Goal: Transaction & Acquisition: Subscribe to service/newsletter

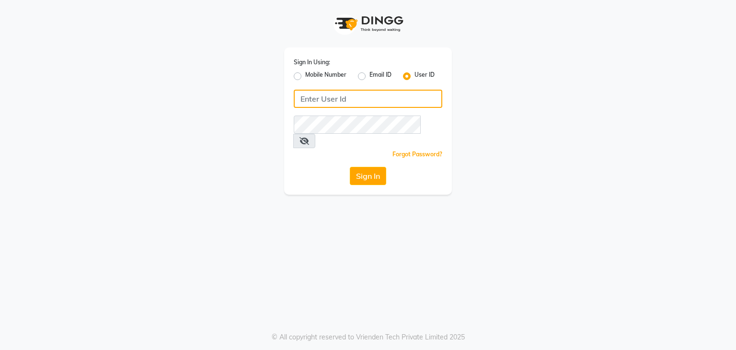
type input "8928563100"
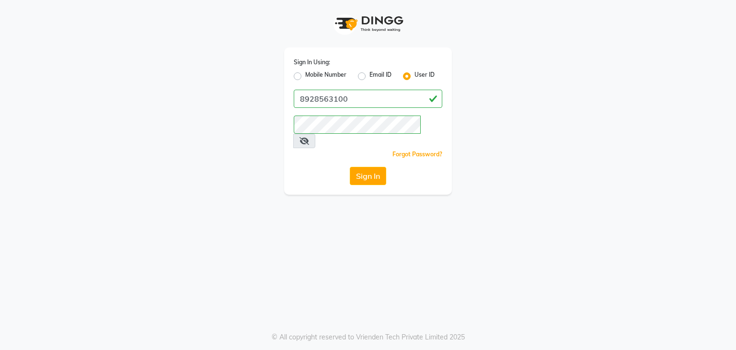
click at [305, 77] on label "Mobile Number" at bounding box center [325, 75] width 41 height 11
click at [305, 77] on input "Mobile Number" at bounding box center [308, 73] width 6 height 6
radio input "true"
radio input "false"
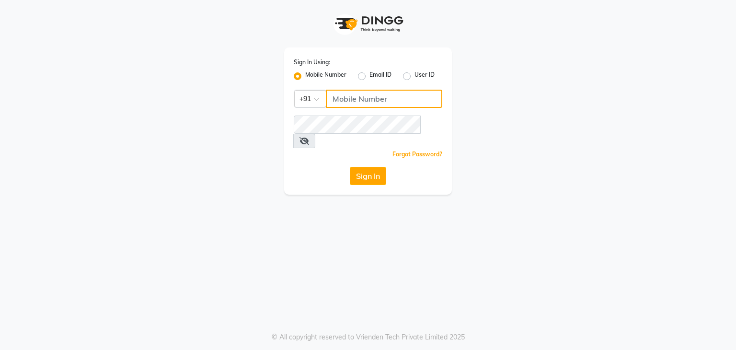
click at [347, 94] on input "Username" at bounding box center [384, 99] width 116 height 18
type input "8928563100"
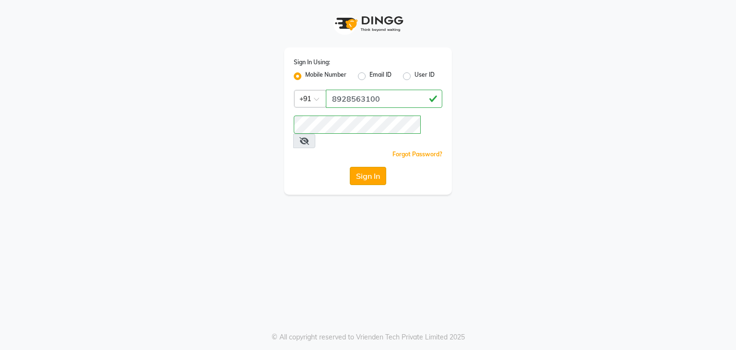
click at [364, 167] on button "Sign In" at bounding box center [368, 176] width 36 height 18
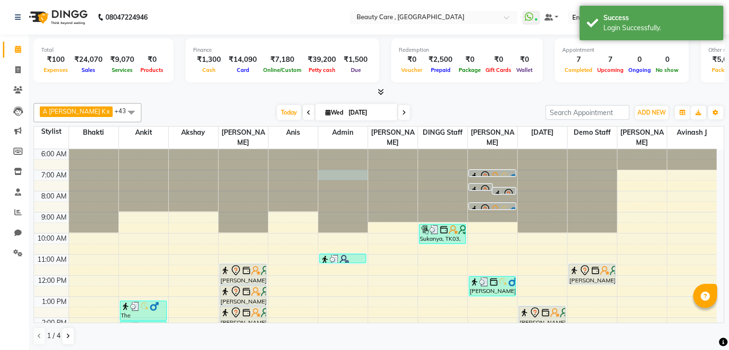
click at [364, 149] on div at bounding box center [342, 149] width 49 height 0
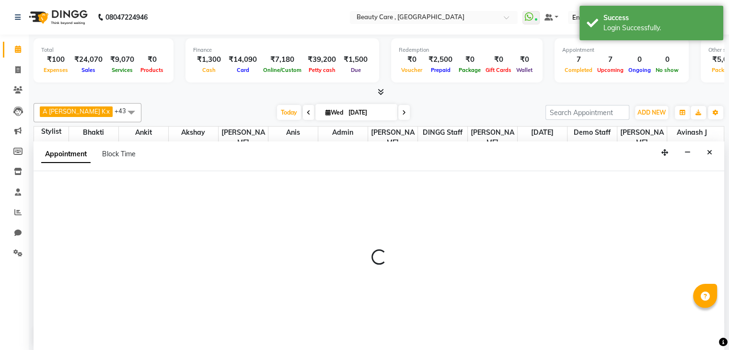
scroll to position [0, 0]
select select "71732"
select select "tentative"
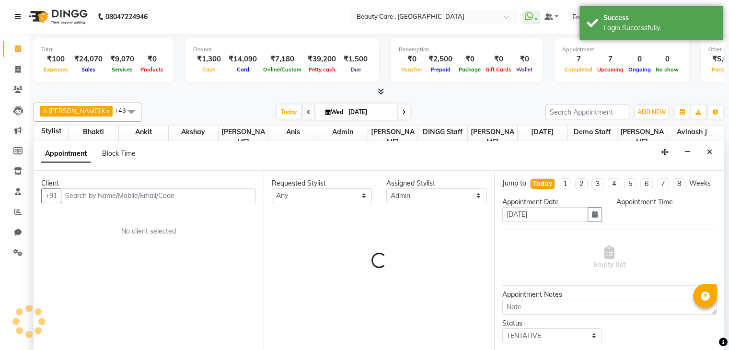
select select "420"
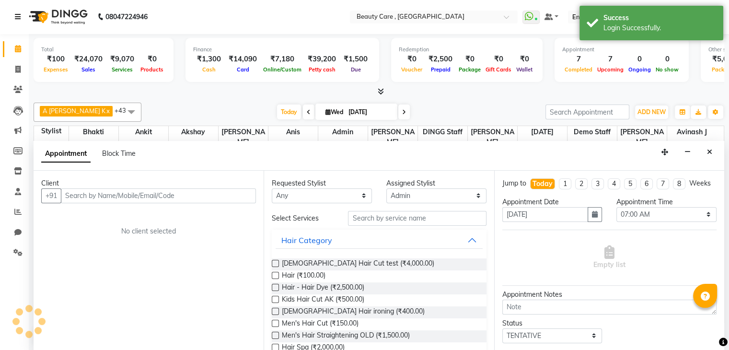
click at [15, 17] on icon at bounding box center [18, 16] width 6 height 7
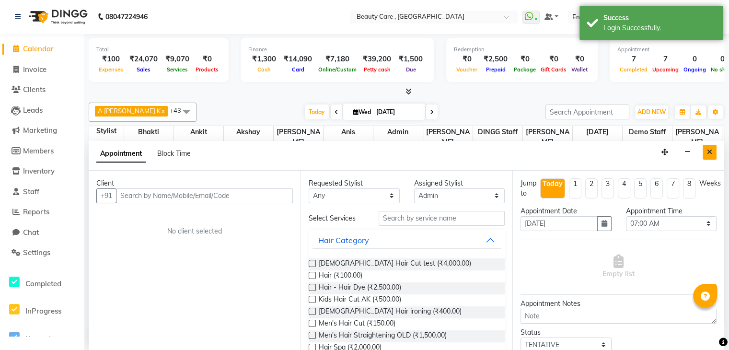
click at [708, 149] on icon "Close" at bounding box center [709, 152] width 5 height 7
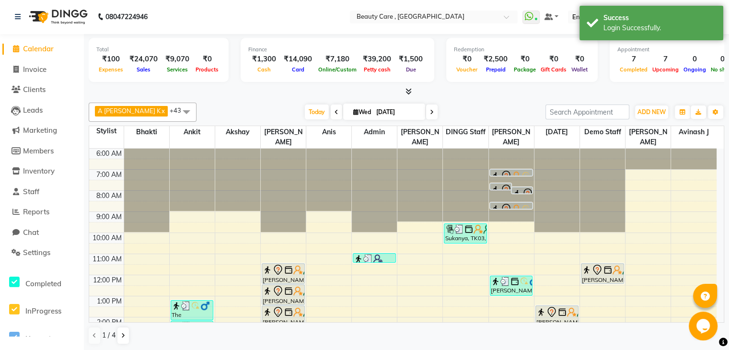
scroll to position [0, 0]
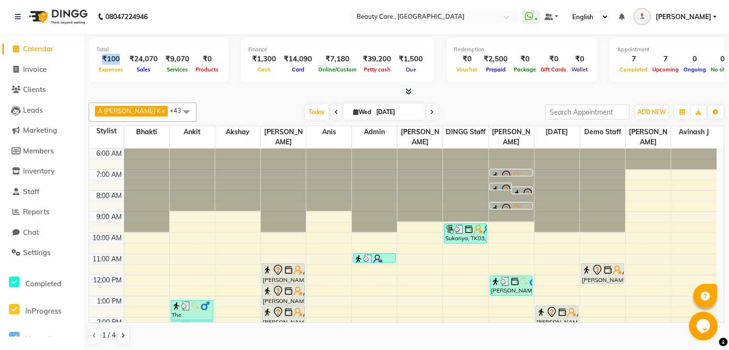
drag, startPoint x: 101, startPoint y: 57, endPoint x: 119, endPoint y: 62, distance: 19.1
click at [119, 62] on div "₹100" at bounding box center [110, 59] width 29 height 11
drag, startPoint x: 132, startPoint y: 59, endPoint x: 145, endPoint y: 62, distance: 13.2
click at [145, 62] on div "₹24,070" at bounding box center [144, 59] width 36 height 11
drag, startPoint x: 154, startPoint y: 56, endPoint x: 211, endPoint y: 46, distance: 58.4
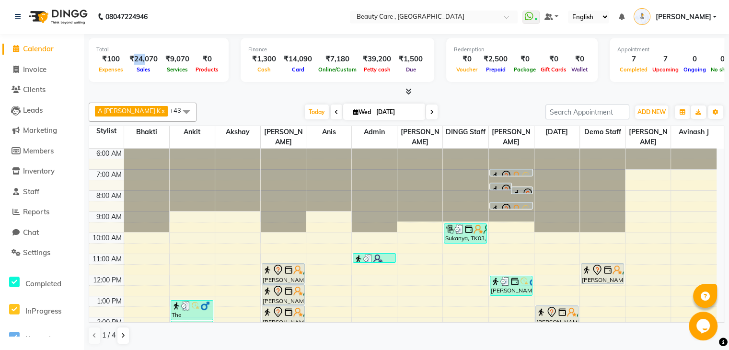
click at [211, 46] on div "Total ₹100 Expenses ₹24,070 Sales ₹9,070 Services ₹0 Products" at bounding box center [159, 60] width 140 height 44
click at [211, 46] on div "Total" at bounding box center [158, 50] width 125 height 8
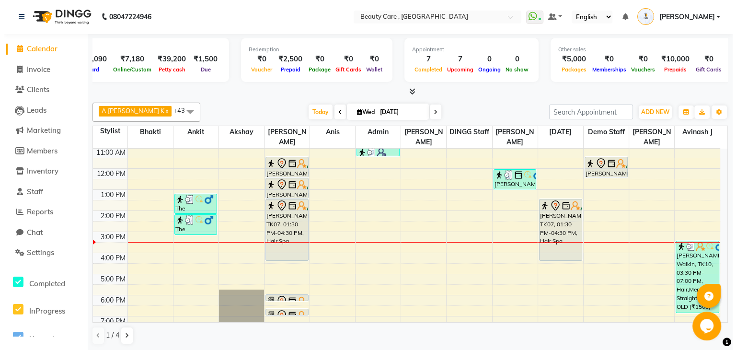
scroll to position [150, 0]
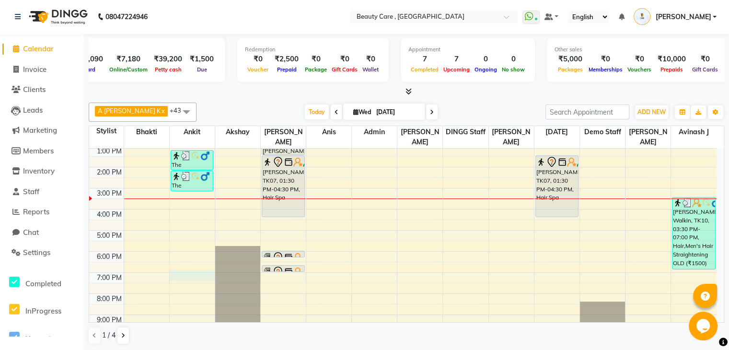
click at [180, 261] on div "6:00 AM 7:00 AM 8:00 AM 9:00 AM 10:00 AM 11:00 AM 12:00 PM 1:00 PM 2:00 PM 3:00…" at bounding box center [402, 167] width 627 height 337
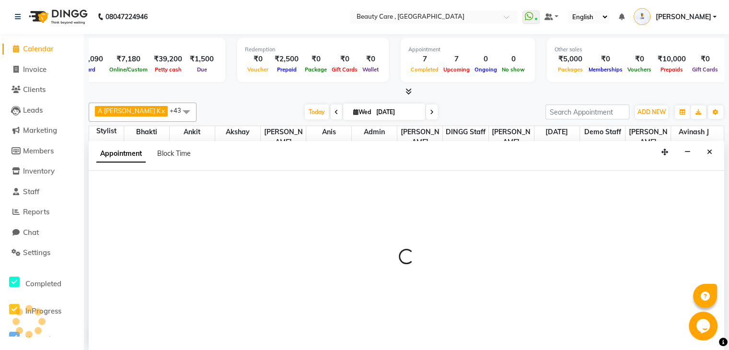
select select "35489"
select select "1140"
select select "tentative"
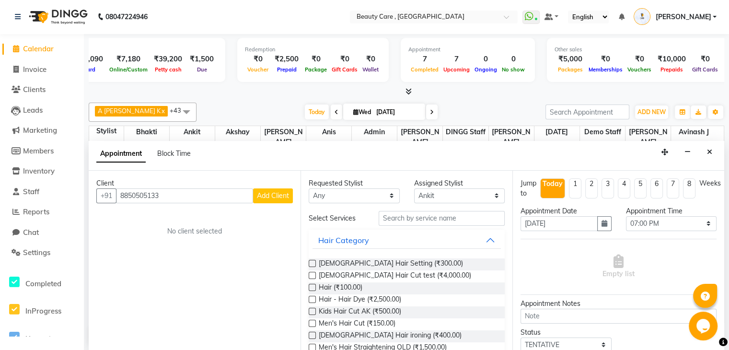
type input "8850505133"
click at [270, 193] on span "Add Client" at bounding box center [273, 195] width 32 height 9
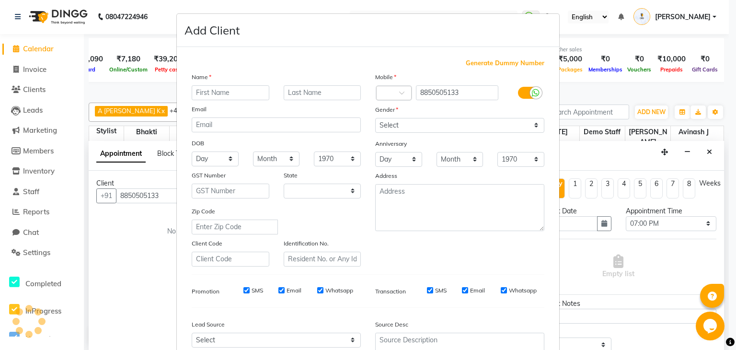
select select "22"
type input "Asalam"
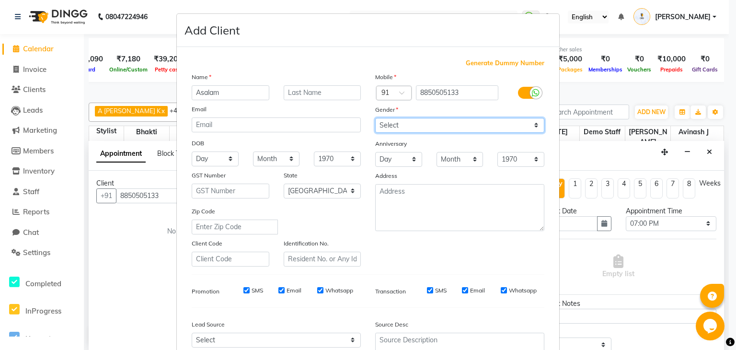
drag, startPoint x: 390, startPoint y: 131, endPoint x: 401, endPoint y: 154, distance: 25.7
click at [401, 154] on div "Mobile Country Code × 91 8850505133 Gender Select [DEMOGRAPHIC_DATA] [DEMOGRAPH…" at bounding box center [460, 169] width 184 height 195
select select "[DEMOGRAPHIC_DATA]"
click at [375, 118] on select "Select [DEMOGRAPHIC_DATA] [DEMOGRAPHIC_DATA] Other Prefer Not To Say" at bounding box center [459, 125] width 169 height 15
drag, startPoint x: 185, startPoint y: 145, endPoint x: 212, endPoint y: 144, distance: 26.9
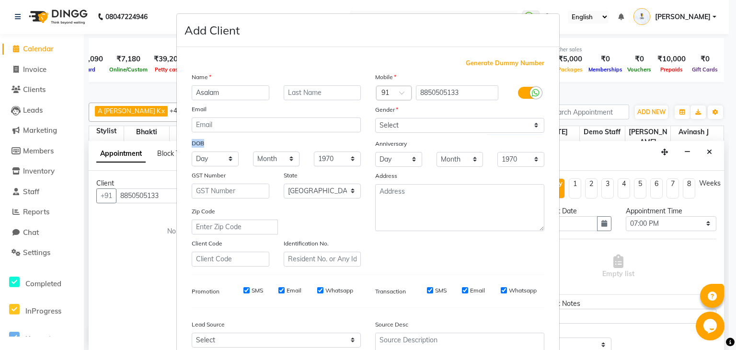
click at [212, 144] on div "DOB" at bounding box center [276, 143] width 184 height 15
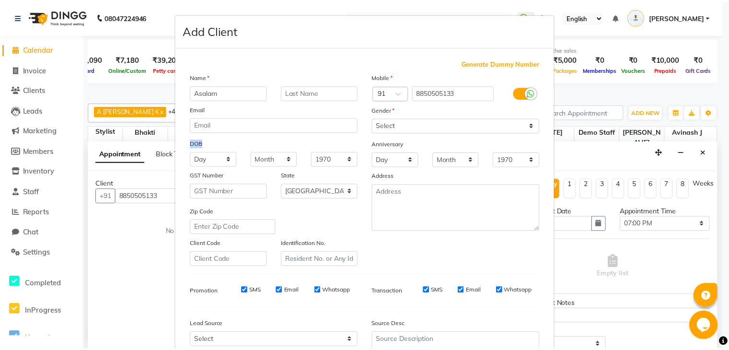
scroll to position [134, 0]
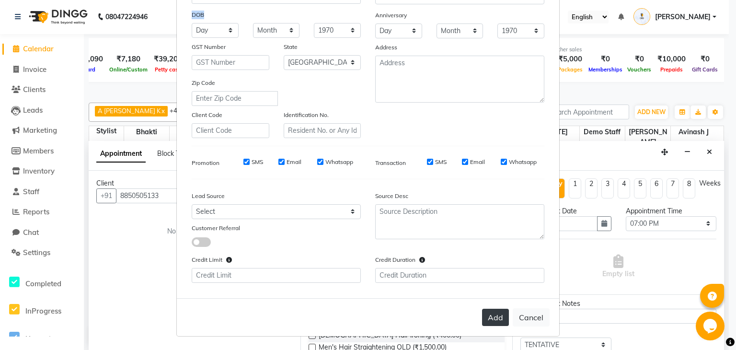
click at [483, 321] on button "Add" at bounding box center [495, 317] width 27 height 17
type input "88******33"
select select
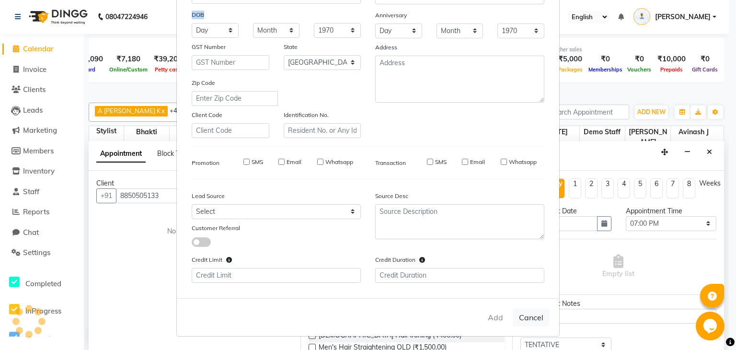
select select "null"
select select
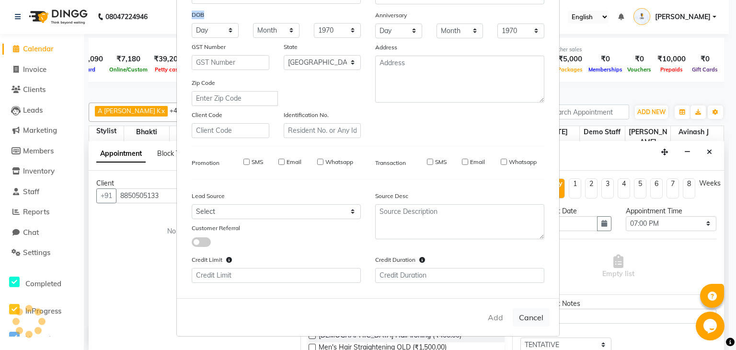
checkbox input "false"
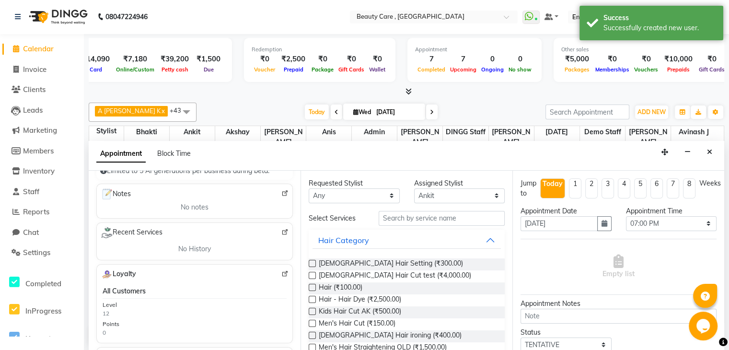
scroll to position [126, 0]
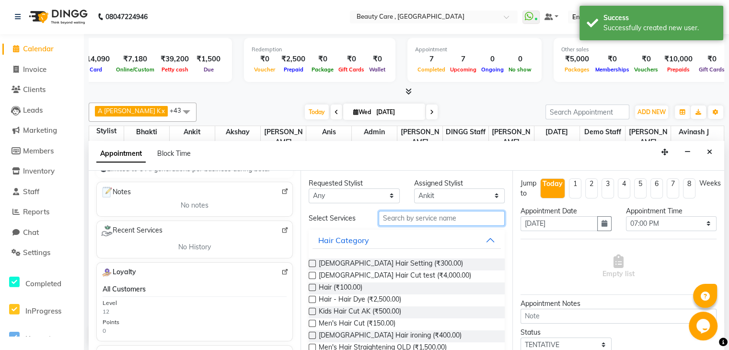
click at [395, 217] on input "text" at bounding box center [442, 218] width 126 height 15
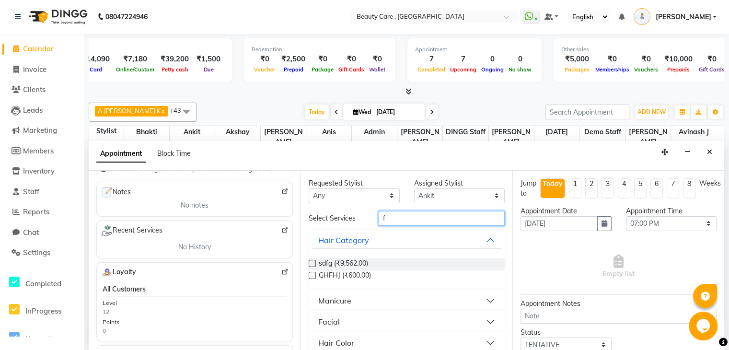
type input "f"
click at [356, 296] on button "Manicure" at bounding box center [406, 300] width 188 height 17
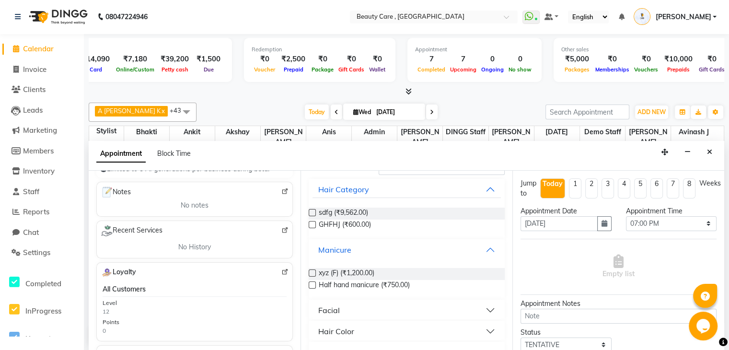
scroll to position [61, 0]
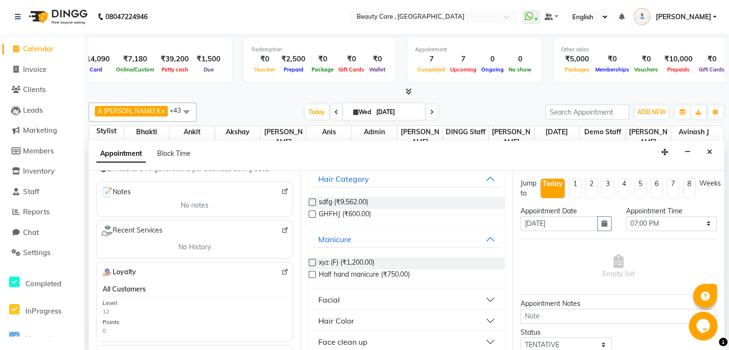
click at [312, 271] on label at bounding box center [312, 274] width 7 height 7
click at [312, 272] on input "checkbox" at bounding box center [312, 275] width 6 height 6
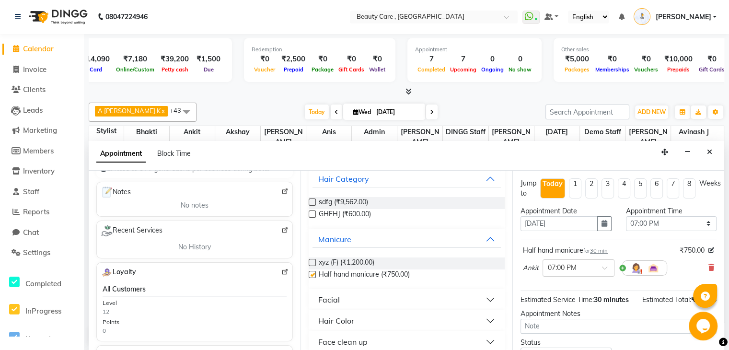
checkbox input "false"
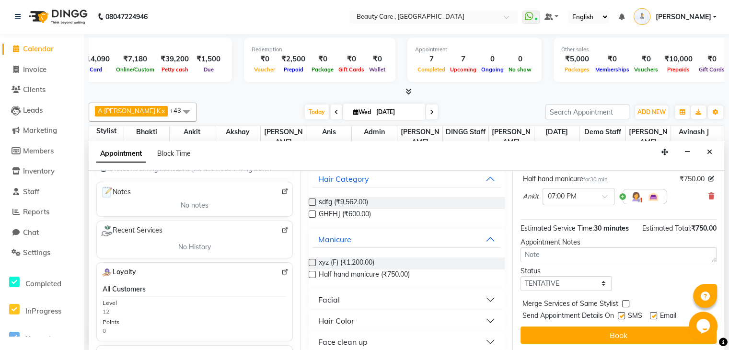
scroll to position [71, 3]
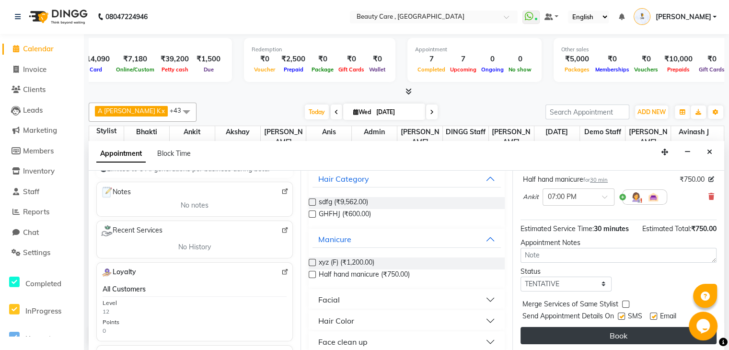
click at [616, 334] on button "Book" at bounding box center [618, 335] width 196 height 17
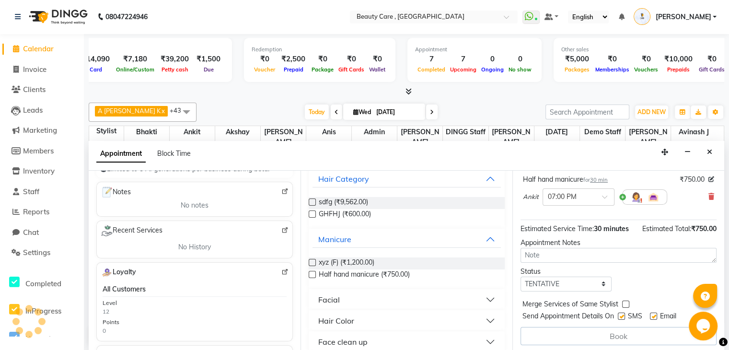
scroll to position [0, 0]
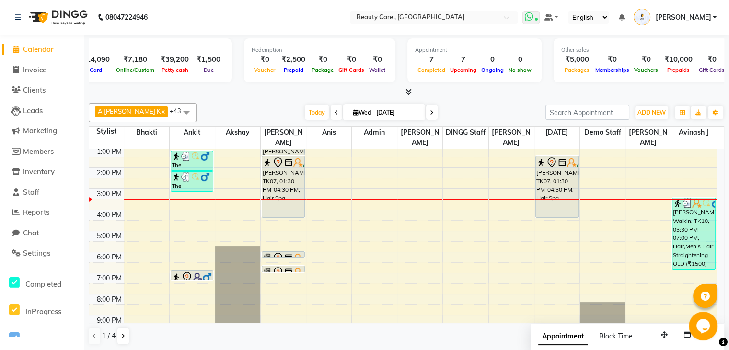
click at [533, 16] on icon at bounding box center [529, 17] width 9 height 10
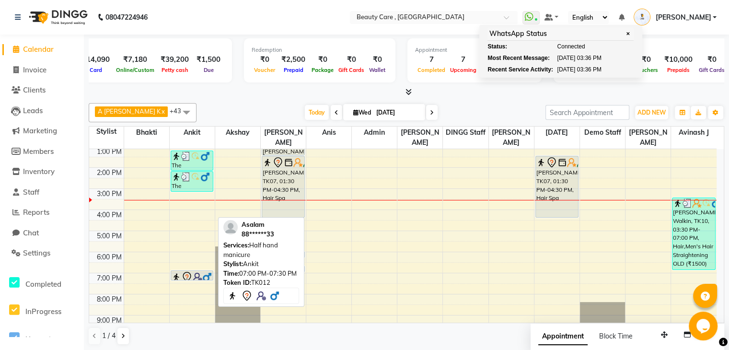
click at [197, 272] on img at bounding box center [198, 277] width 10 height 10
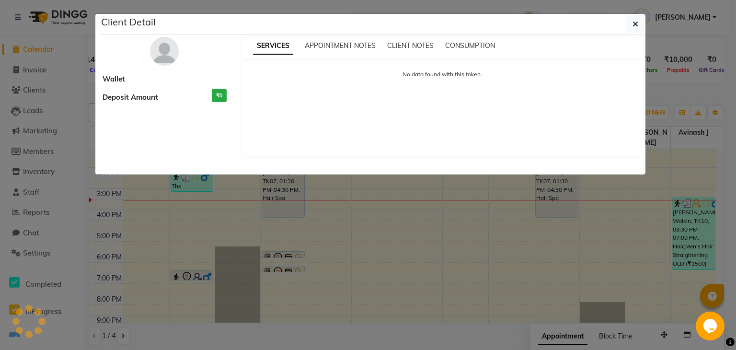
select select "7"
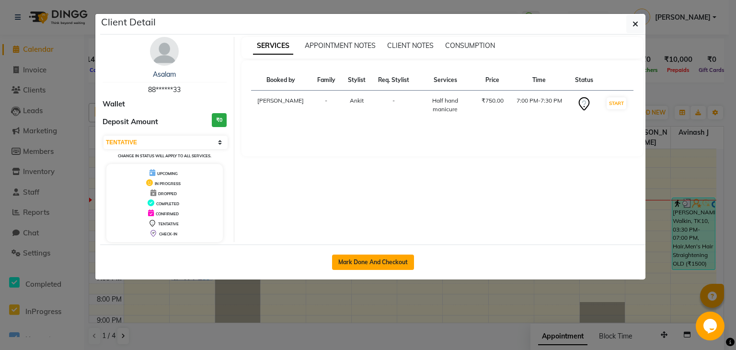
click at [391, 260] on button "Mark Done And Checkout" at bounding box center [373, 261] width 82 height 15
select select "service"
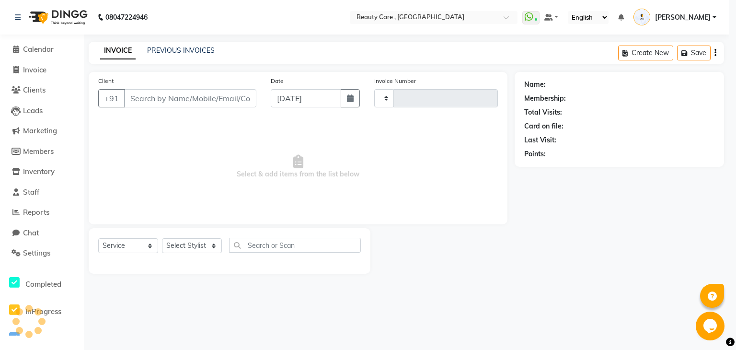
type input "3052"
select select "5646"
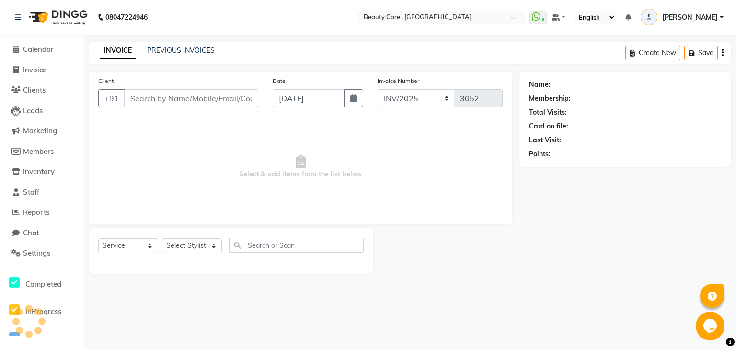
type input "88******33"
select select "35489"
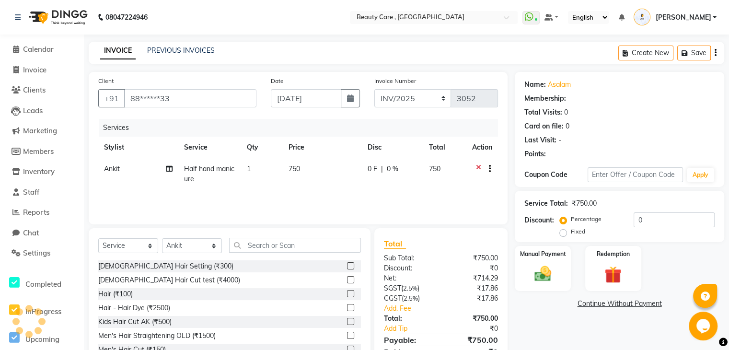
select select "1: Object"
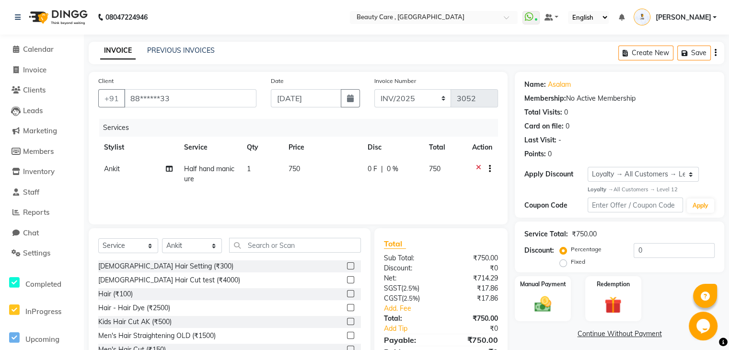
scroll to position [44, 0]
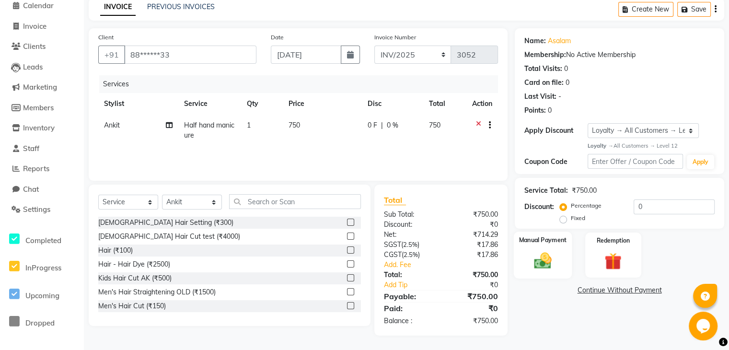
click at [546, 259] on img at bounding box center [542, 261] width 29 height 20
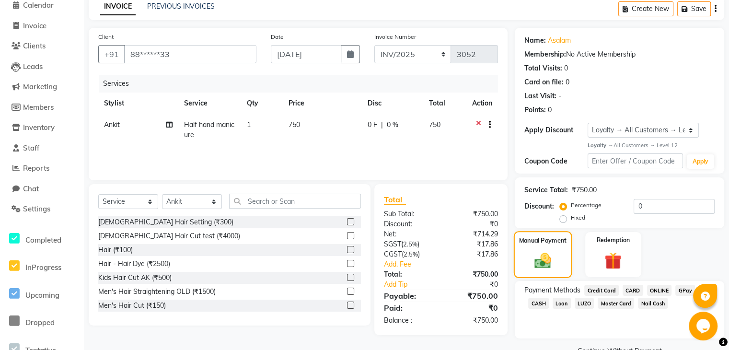
scroll to position [67, 0]
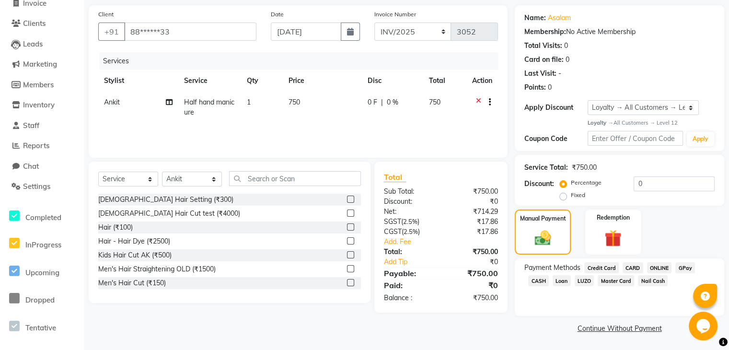
click at [540, 284] on span "CASH" at bounding box center [538, 280] width 21 height 11
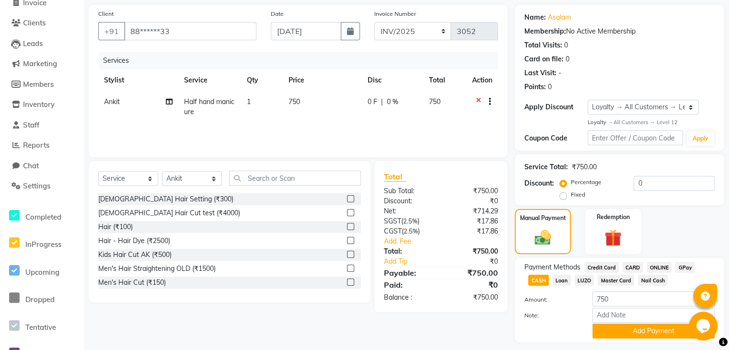
scroll to position [95, 0]
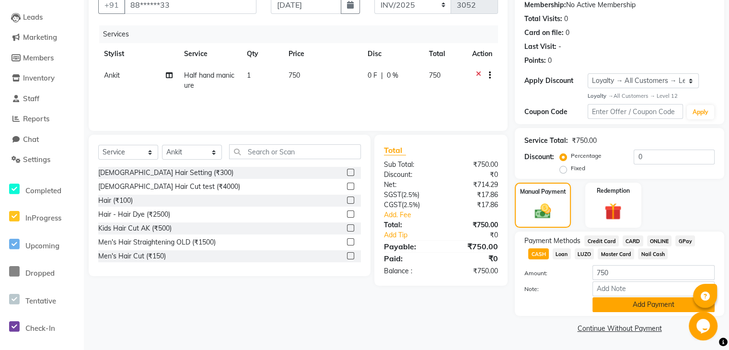
click at [623, 299] on button "Add Payment" at bounding box center [653, 304] width 122 height 15
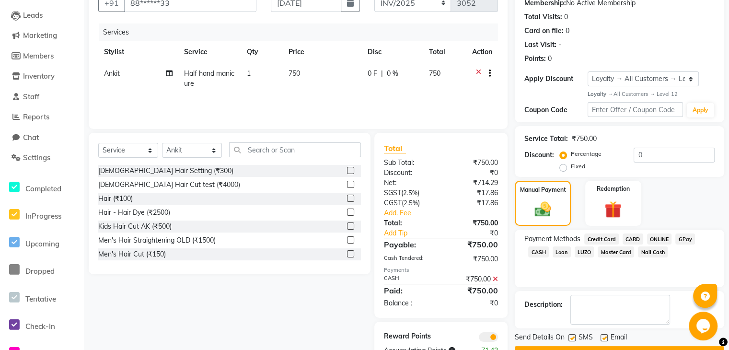
scroll to position [126, 0]
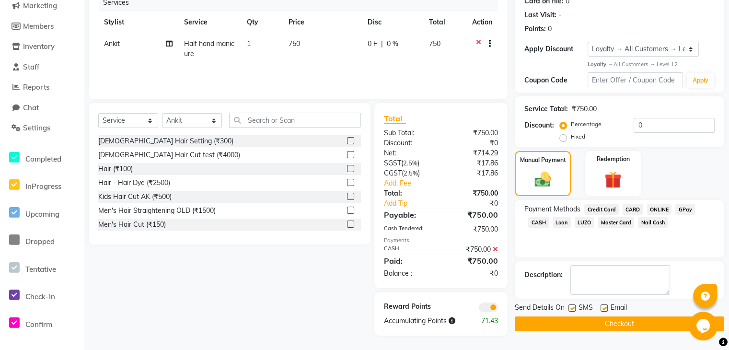
click at [619, 325] on button "Checkout" at bounding box center [619, 323] width 209 height 15
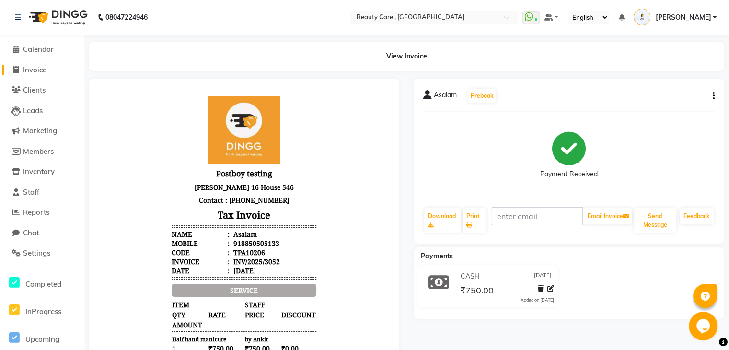
click at [38, 71] on span "Invoice" at bounding box center [34, 69] width 23 height 9
select select "service"
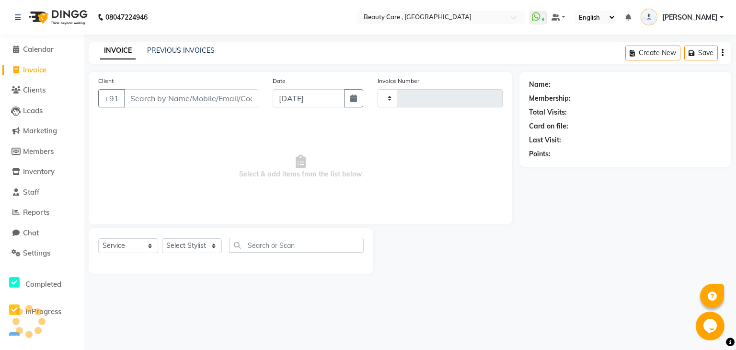
type input "3053"
select select "5646"
click at [27, 89] on span "Clients" at bounding box center [34, 89] width 23 height 9
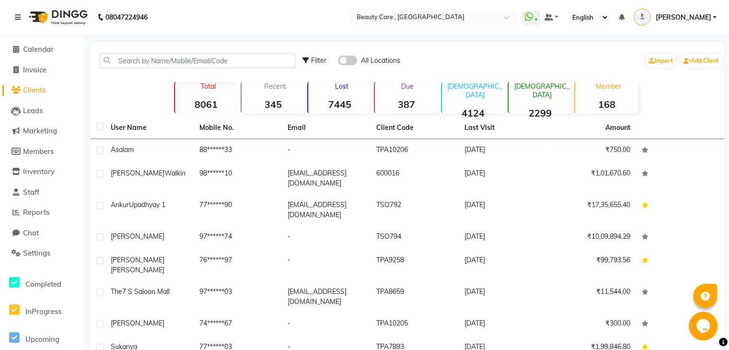
click at [333, 96] on div "Lost 7445" at bounding box center [339, 97] width 64 height 31
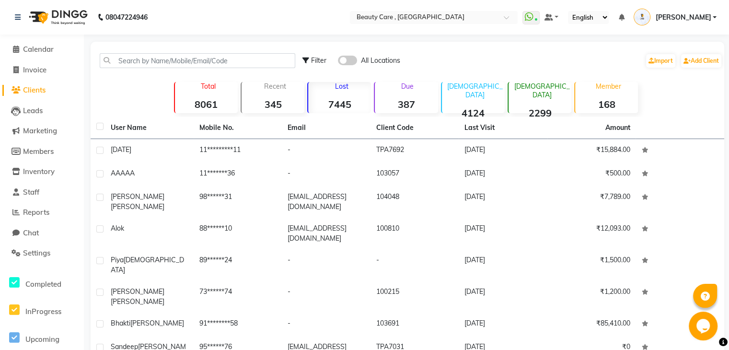
click at [279, 94] on div "Recent 345" at bounding box center [273, 97] width 64 height 31
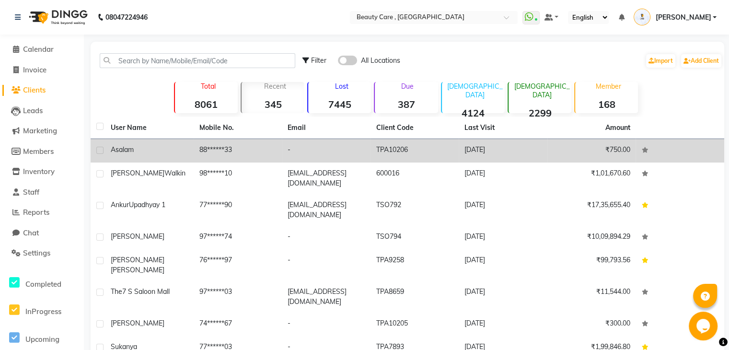
click at [298, 147] on td "-" at bounding box center [326, 150] width 89 height 23
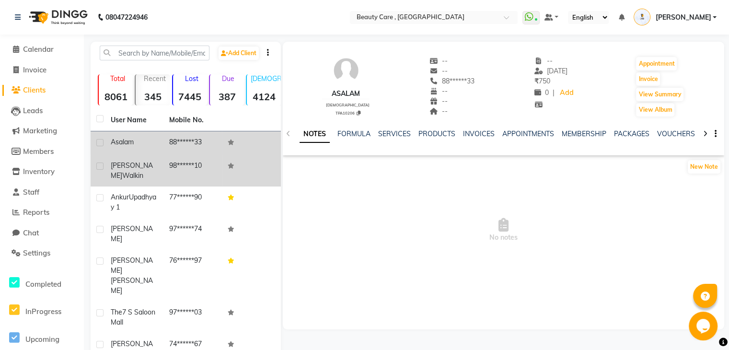
click at [213, 168] on td "98******10" at bounding box center [192, 171] width 58 height 32
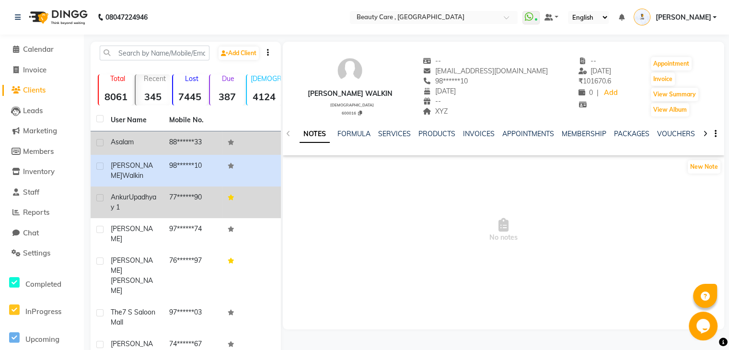
click at [215, 187] on td "77******90" at bounding box center [192, 202] width 58 height 32
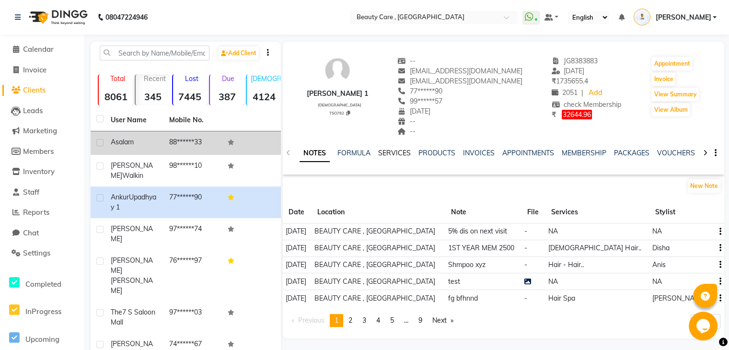
click at [405, 156] on link "SERVICES" at bounding box center [394, 153] width 33 height 9
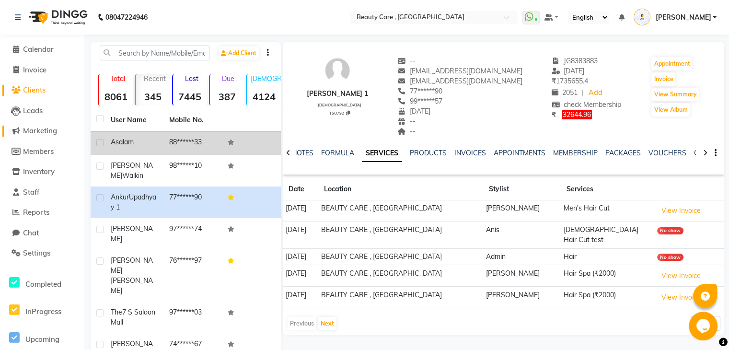
click at [52, 129] on span "Marketing" at bounding box center [40, 130] width 34 height 9
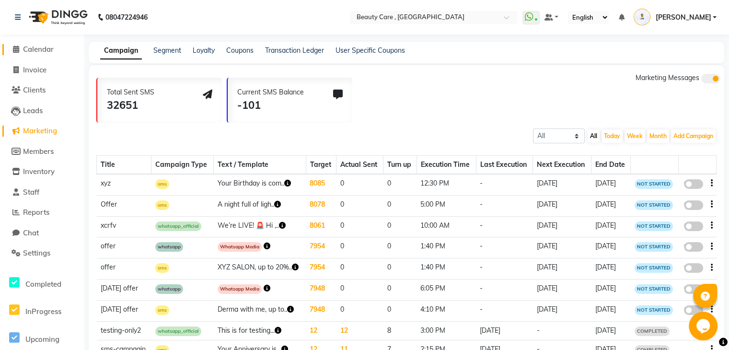
click at [31, 48] on span "Calendar" at bounding box center [38, 49] width 31 height 9
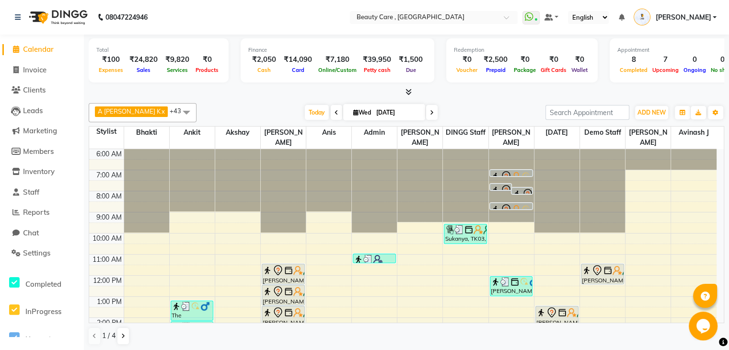
scroll to position [150, 0]
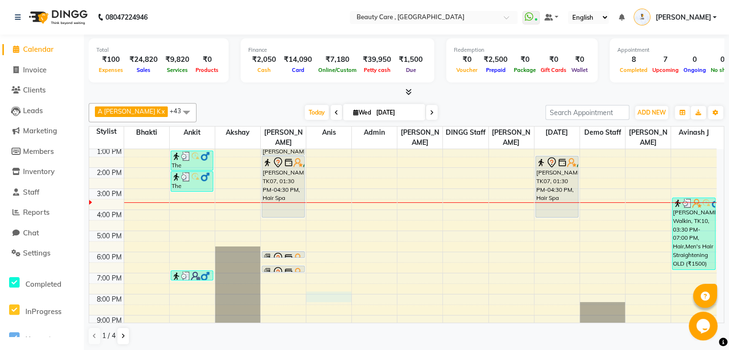
click at [349, 283] on div "6:00 AM 7:00 AM 8:00 AM 9:00 AM 10:00 AM 11:00 AM 12:00 PM 1:00 PM 2:00 PM 3:00…" at bounding box center [402, 167] width 627 height 337
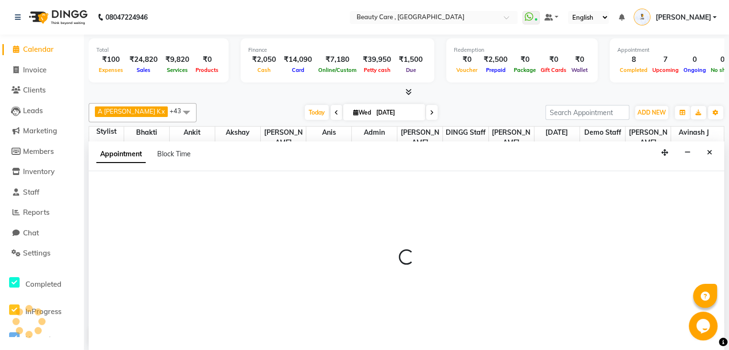
scroll to position [0, 0]
select select "71151"
select select "tentative"
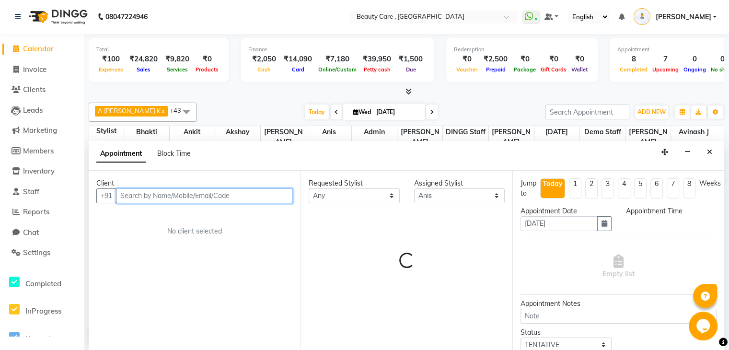
select select "1200"
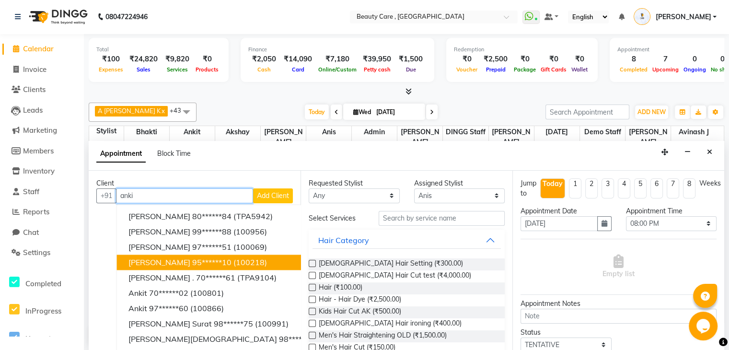
click at [240, 257] on span "(100218)" at bounding box center [250, 262] width 34 height 10
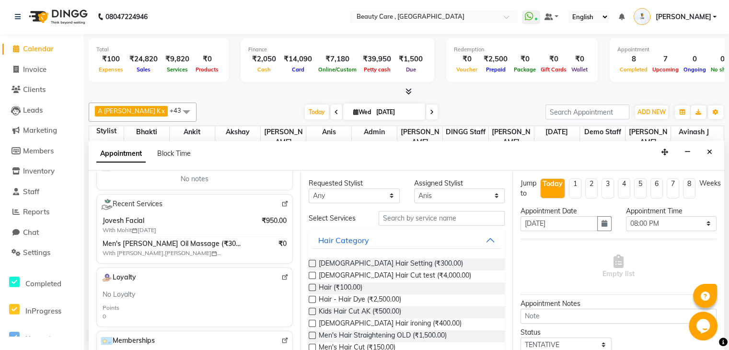
scroll to position [153, 0]
type input "95******10"
click at [34, 131] on span "Marketing" at bounding box center [40, 130] width 34 height 9
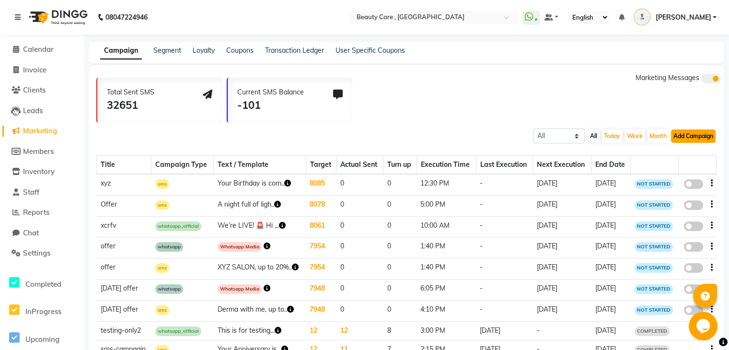
click at [688, 133] on button "Add Campaign" at bounding box center [693, 135] width 45 height 13
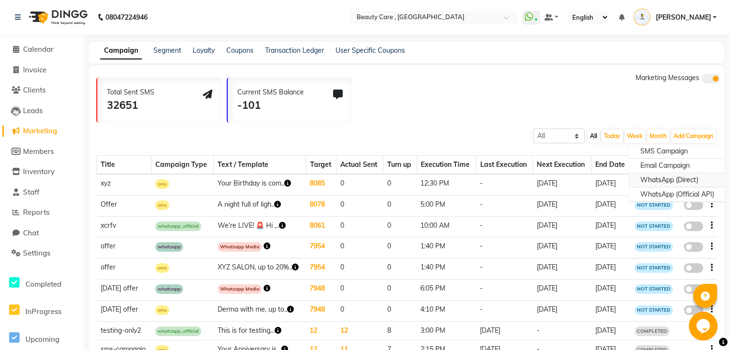
click at [690, 175] on div "WhatsApp (Direct)" at bounding box center [677, 180] width 97 height 14
select select "2"
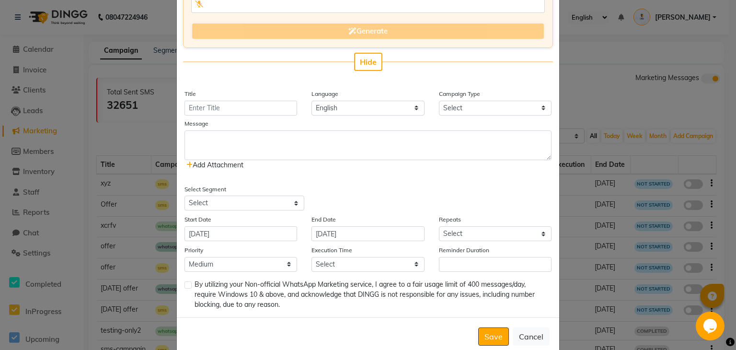
scroll to position [142, 0]
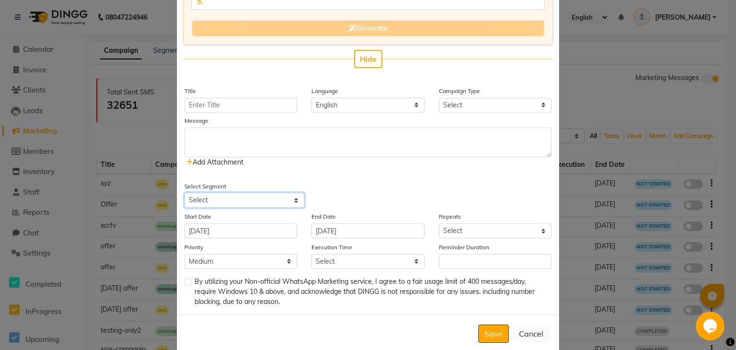
click at [287, 194] on select "Select All Customers All [DEMOGRAPHIC_DATA] Customer All [DEMOGRAPHIC_DATA] Cus…" at bounding box center [244, 200] width 120 height 15
click at [184, 193] on select "Select All Customers All [DEMOGRAPHIC_DATA] Customer All [DEMOGRAPHIC_DATA] Cus…" at bounding box center [244, 200] width 120 height 15
click at [282, 198] on select "Select All Customers All [DEMOGRAPHIC_DATA] Customer All [DEMOGRAPHIC_DATA] Cus…" at bounding box center [244, 200] width 120 height 15
select select "3"
click at [184, 193] on select "Select All Customers All [DEMOGRAPHIC_DATA] Customer All [DEMOGRAPHIC_DATA] Cus…" at bounding box center [244, 200] width 120 height 15
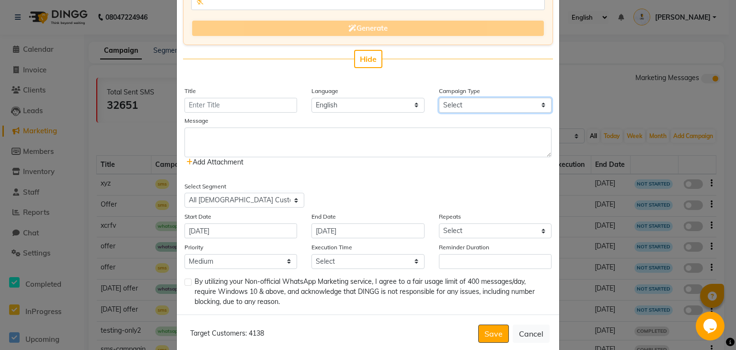
click at [507, 105] on select "Select Birthday Anniversary Promotional Service reminder" at bounding box center [495, 105] width 113 height 15
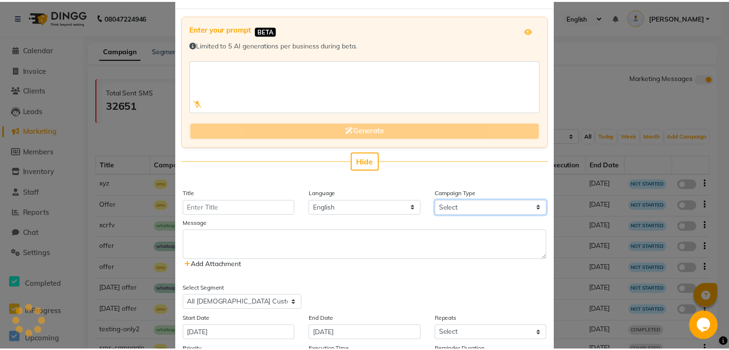
scroll to position [0, 0]
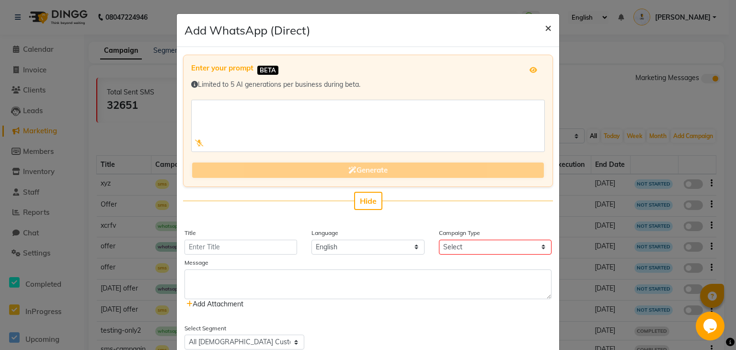
click at [546, 30] on span "×" at bounding box center [548, 27] width 7 height 14
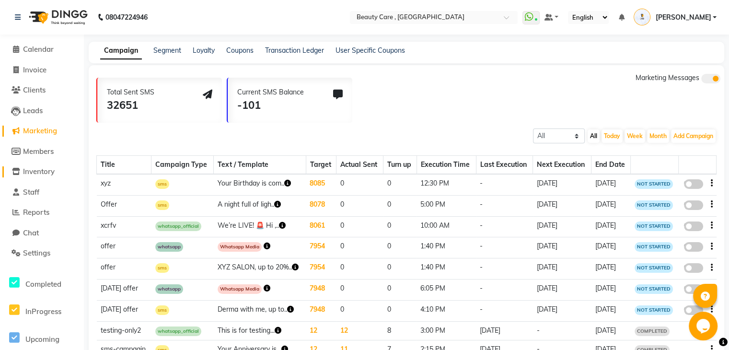
click at [44, 172] on span "Inventory" at bounding box center [39, 171] width 32 height 9
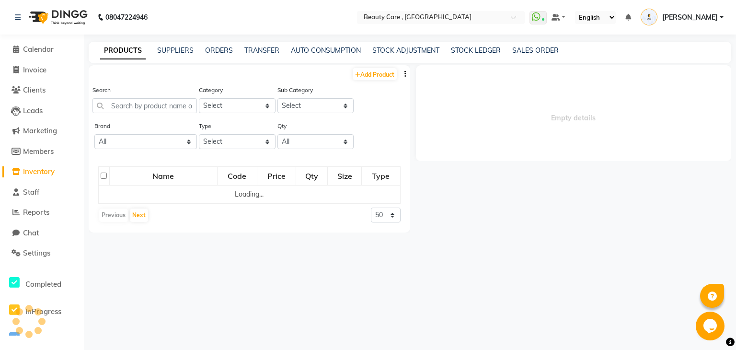
select select
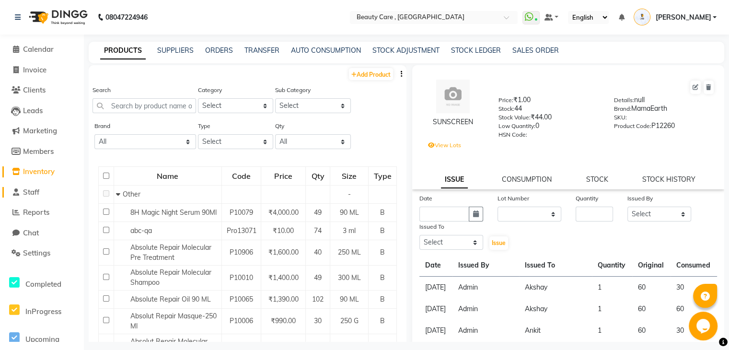
click at [37, 189] on span "Staff" at bounding box center [31, 191] width 16 height 9
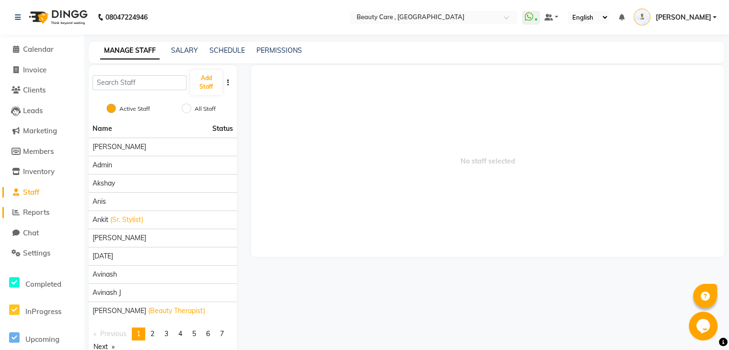
click at [40, 217] on span "Reports" at bounding box center [36, 211] width 26 height 9
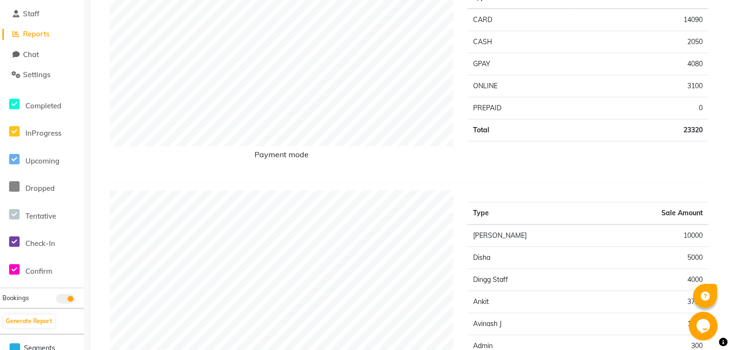
scroll to position [188, 0]
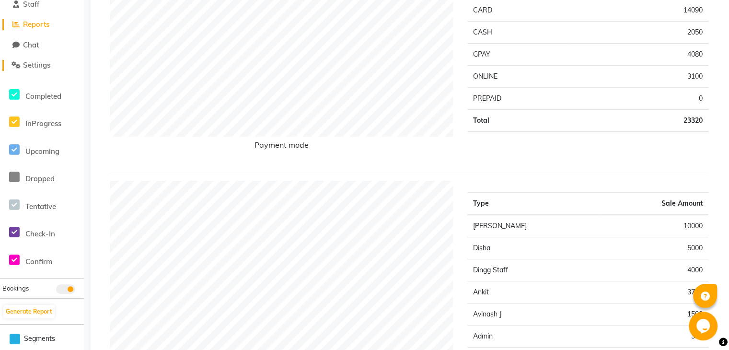
click at [23, 68] on span "Settings" at bounding box center [36, 64] width 27 height 9
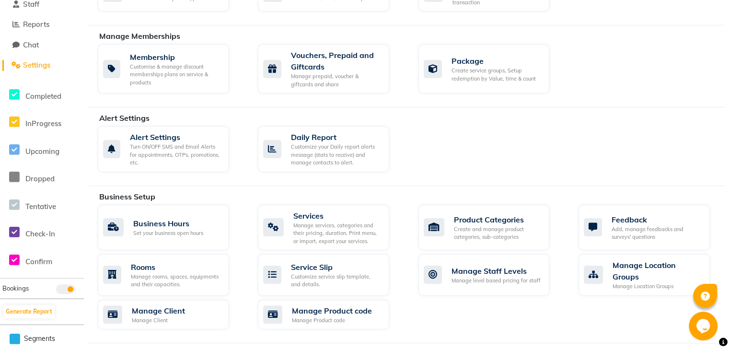
scroll to position [496, 0]
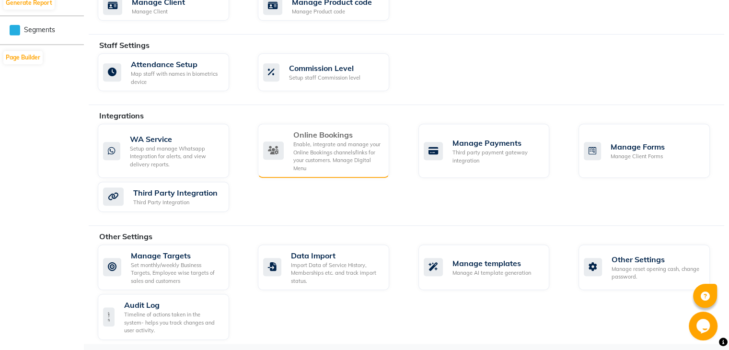
click at [326, 148] on div "Enable, integrate and manage your Online Bookings channels/links for your custo…" at bounding box center [337, 156] width 88 height 32
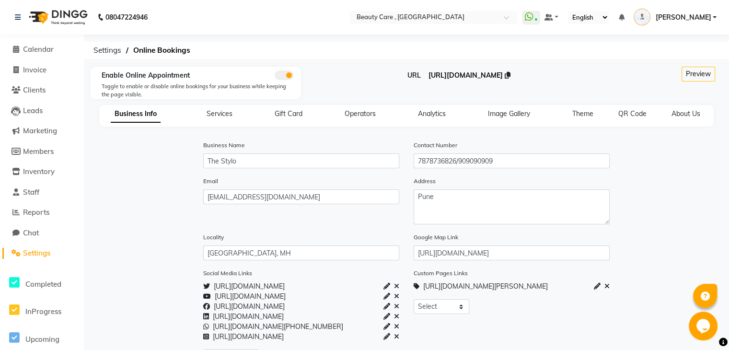
click at [431, 75] on span "[URL][DOMAIN_NAME]" at bounding box center [465, 75] width 74 height 9
click at [38, 172] on span "Inventory" at bounding box center [39, 171] width 32 height 9
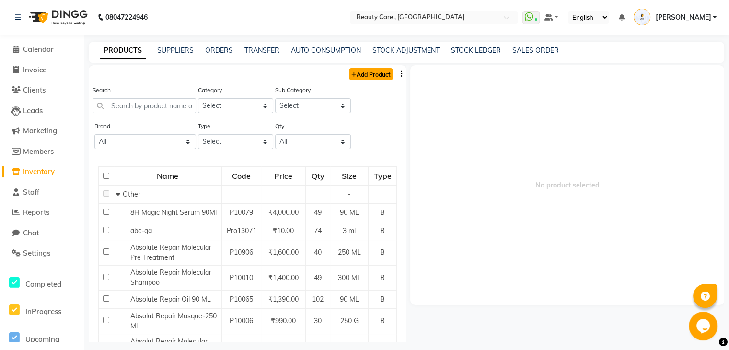
click at [366, 78] on link "Add Product" at bounding box center [371, 74] width 44 height 12
select select "true"
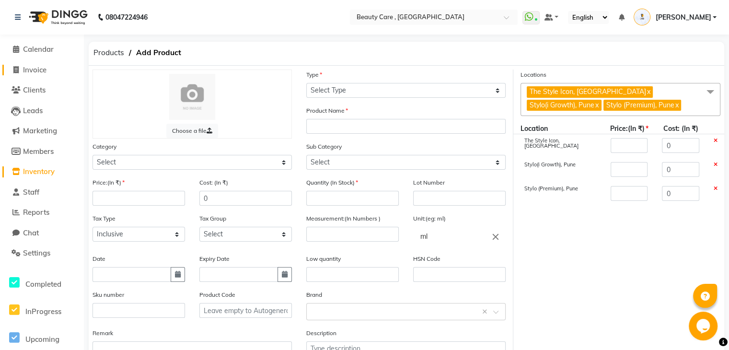
click at [33, 73] on span "Invoice" at bounding box center [34, 69] width 23 height 9
select select "service"
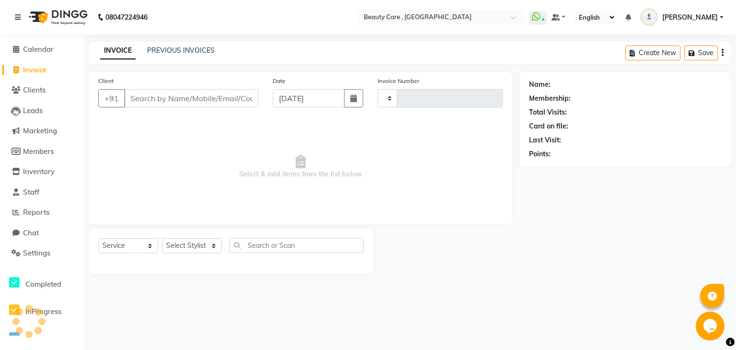
type input "3053"
select select "5646"
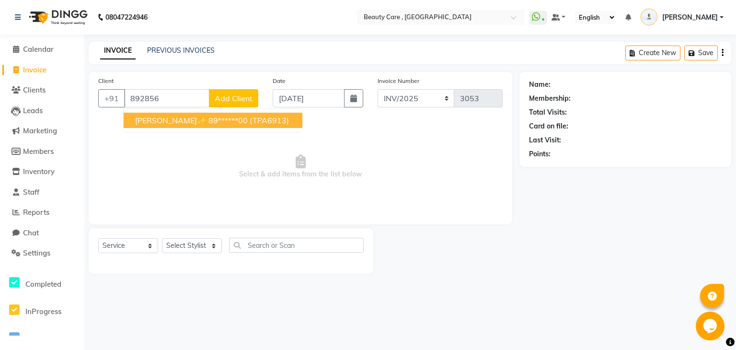
click at [152, 115] on span "[PERSON_NAME]✨" at bounding box center [170, 120] width 71 height 10
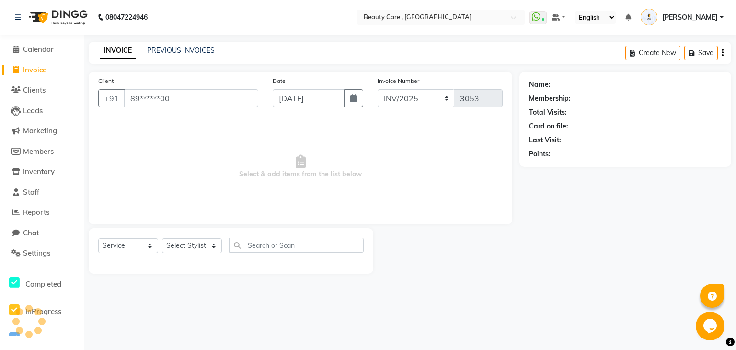
type input "89******00"
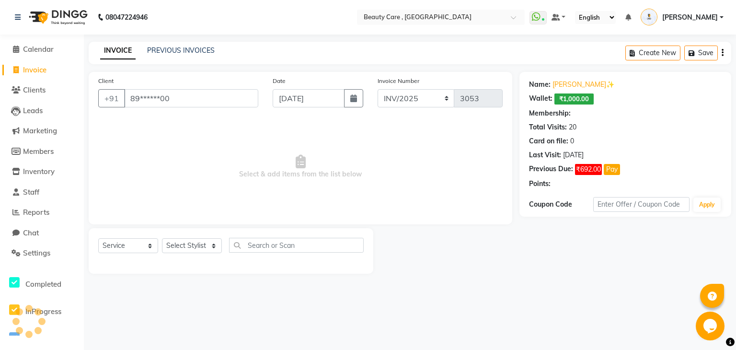
select select "2: Object"
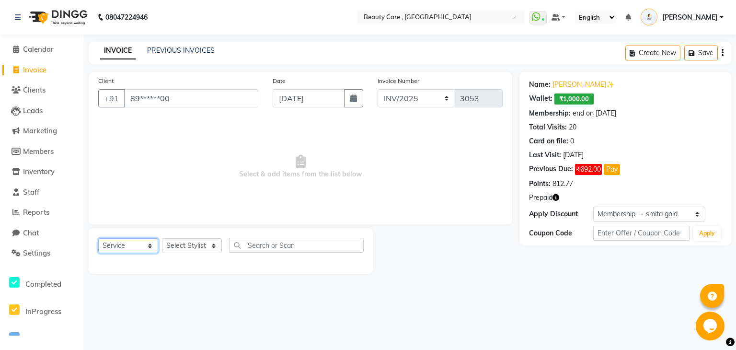
click at [141, 246] on select "Select Service Product Membership Package Voucher Prepaid Gift Card" at bounding box center [128, 245] width 60 height 15
select select "product"
click at [98, 239] on select "Select Service Product Membership Package Voucher Prepaid Gift Card" at bounding box center [128, 245] width 60 height 15
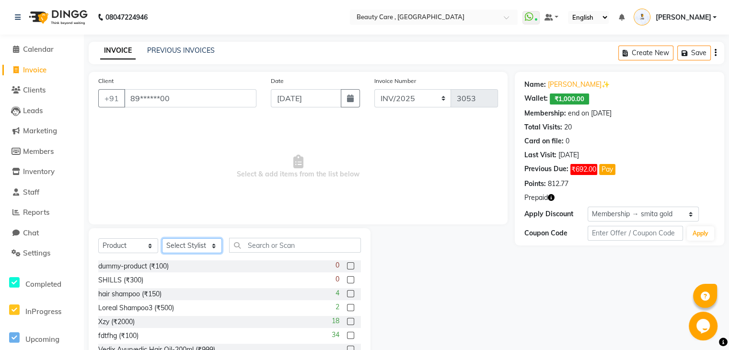
click at [184, 247] on select "Select Stylist Admin Akshay Anis Ankit [PERSON_NAME] [DATE] Avinash [PERSON_NAM…" at bounding box center [192, 245] width 60 height 15
select select "26666"
click at [162, 239] on select "Select Stylist Admin Akshay Anis Ankit [PERSON_NAME] [DATE] Avinash [PERSON_NAM…" at bounding box center [192, 245] width 60 height 15
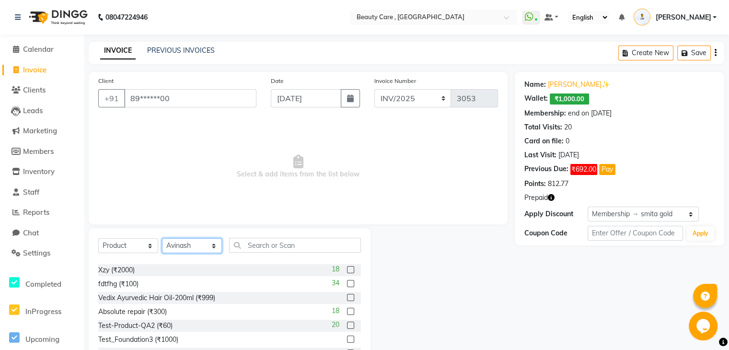
scroll to position [52, 0]
click at [347, 269] on label at bounding box center [350, 269] width 7 height 7
click at [347, 269] on input "checkbox" at bounding box center [350, 270] width 6 height 6
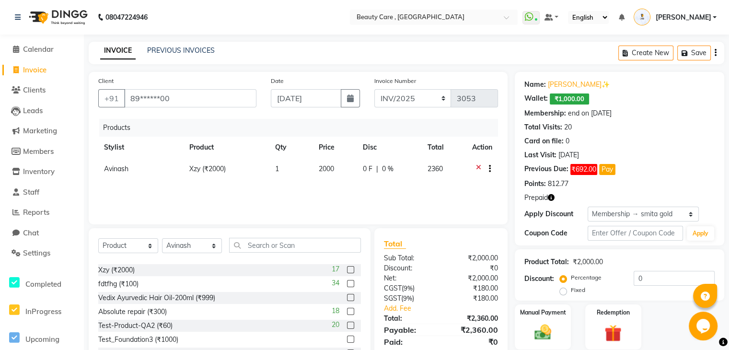
click at [347, 269] on label at bounding box center [350, 269] width 7 height 7
click at [347, 269] on input "checkbox" at bounding box center [350, 270] width 6 height 6
checkbox input "false"
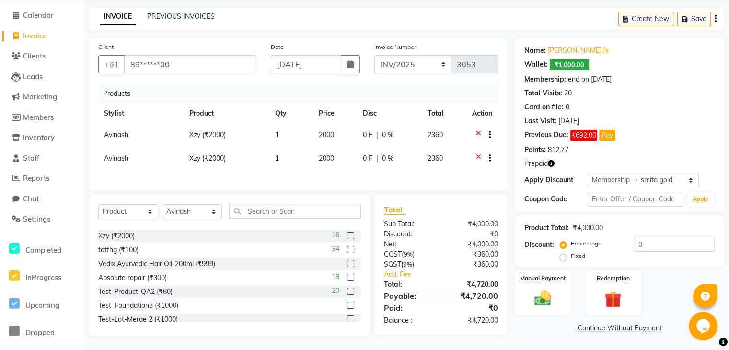
scroll to position [0, 0]
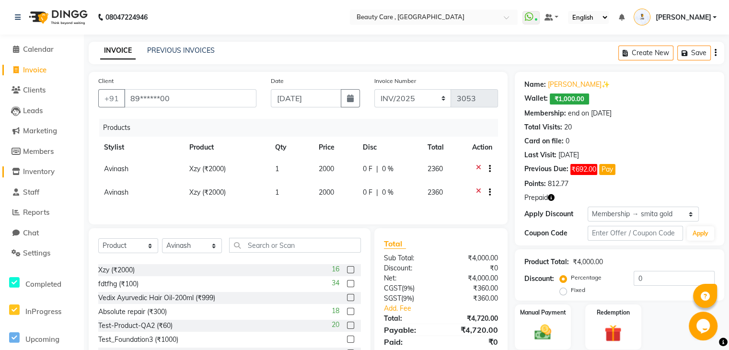
click at [38, 172] on span "Inventory" at bounding box center [39, 171] width 32 height 9
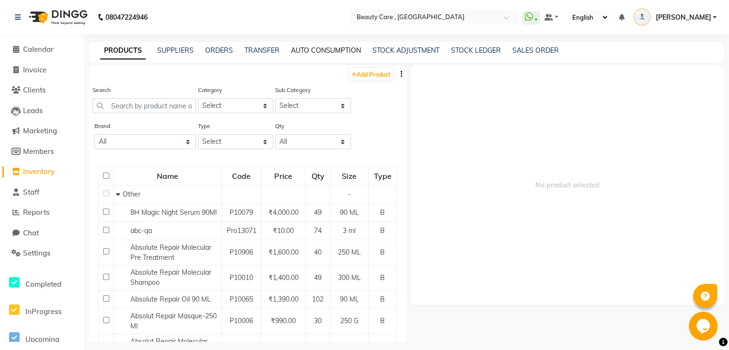
click at [343, 49] on link "AUTO CONSUMPTION" at bounding box center [326, 50] width 70 height 9
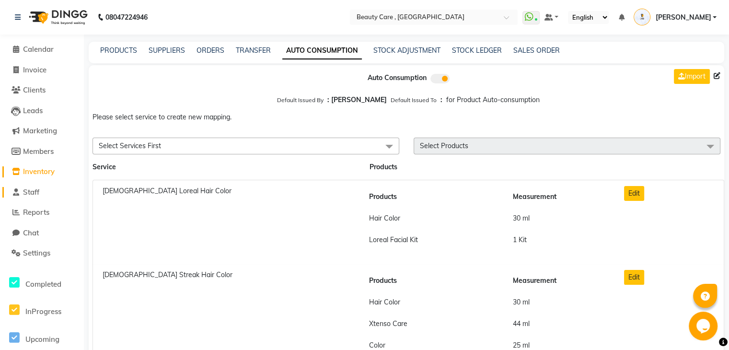
click at [41, 190] on link "Staff" at bounding box center [41, 192] width 79 height 11
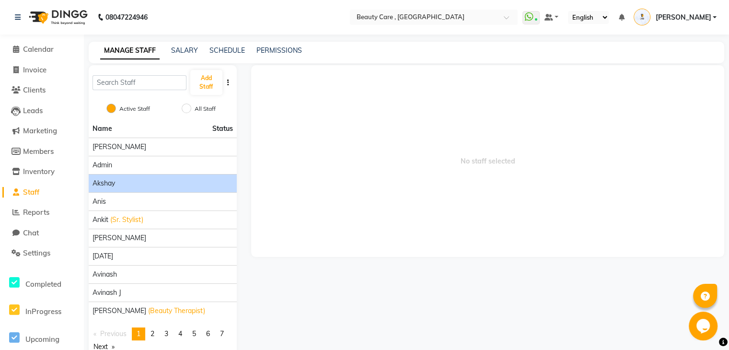
click at [165, 174] on li "Akshay" at bounding box center [163, 183] width 148 height 18
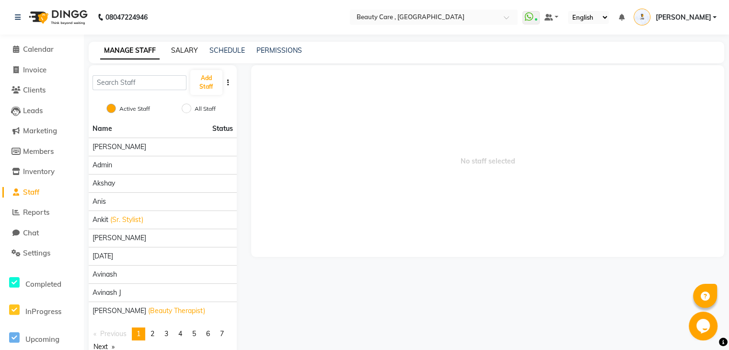
click at [188, 53] on link "SALARY" at bounding box center [184, 50] width 27 height 9
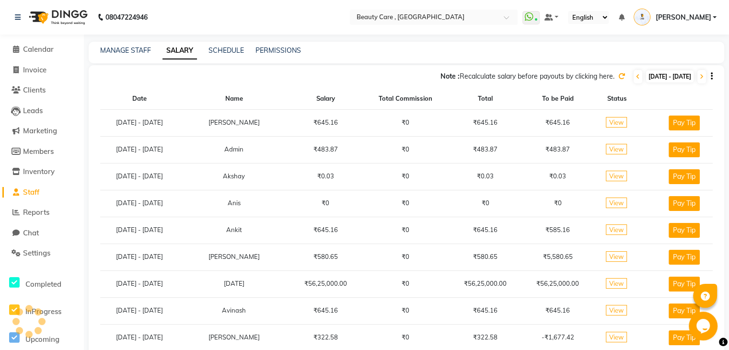
click at [612, 122] on span "View" at bounding box center [616, 122] width 21 height 11
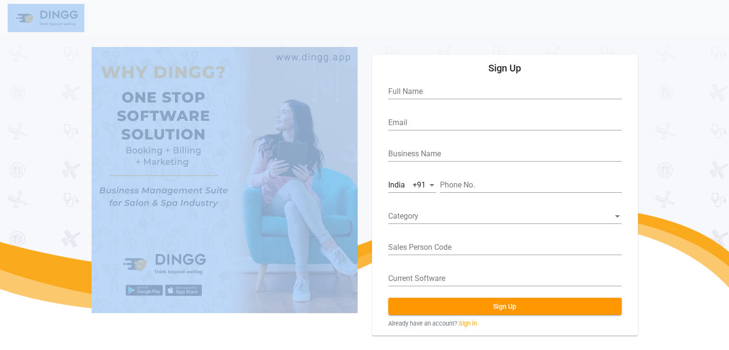
drag, startPoint x: 0, startPoint y: 0, endPoint x: 294, endPoint y: 54, distance: 299.1
click at [294, 54] on app-home "Sign Up Full Name Email Business Name India +91 Phone No. Category Sales Person…" at bounding box center [364, 210] width 729 height 350
click at [372, 25] on nav at bounding box center [364, 18] width 729 height 36
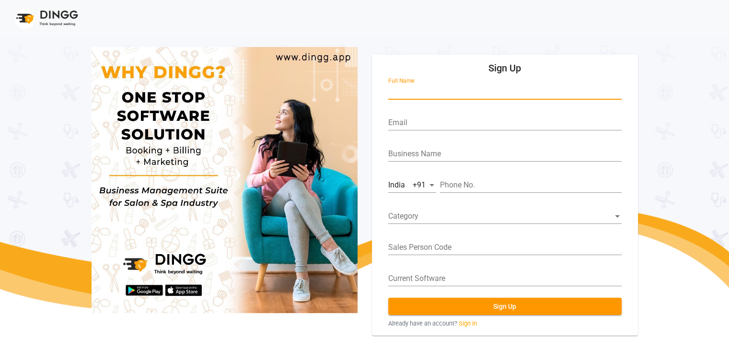
click at [401, 89] on input "Full Name" at bounding box center [504, 91] width 233 height 9
click at [388, 298] on button "Sign Up" at bounding box center [504, 306] width 233 height 17
type input "A"
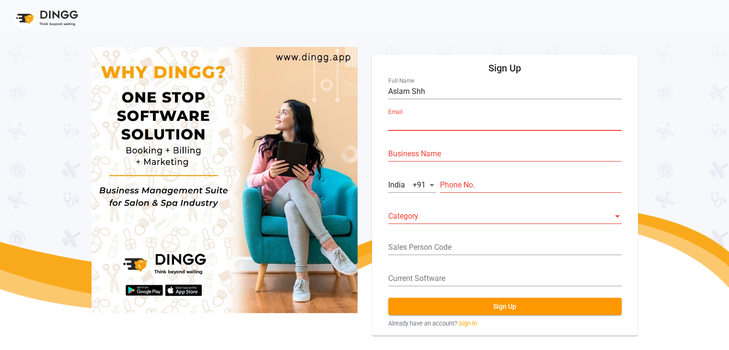
click at [429, 121] on input "Email" at bounding box center [504, 122] width 233 height 9
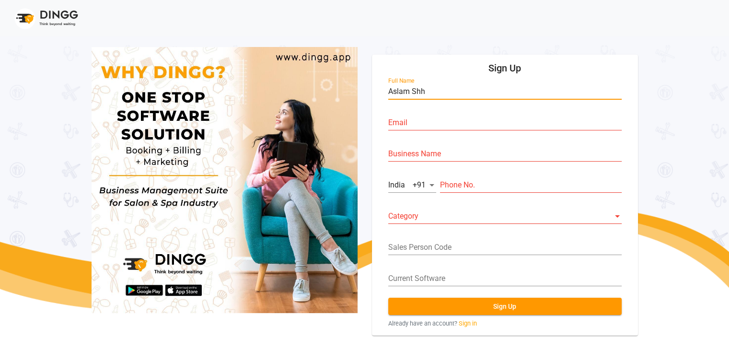
click at [433, 88] on input "Aslam Shh" at bounding box center [504, 91] width 233 height 9
type input "Aslam Shah"
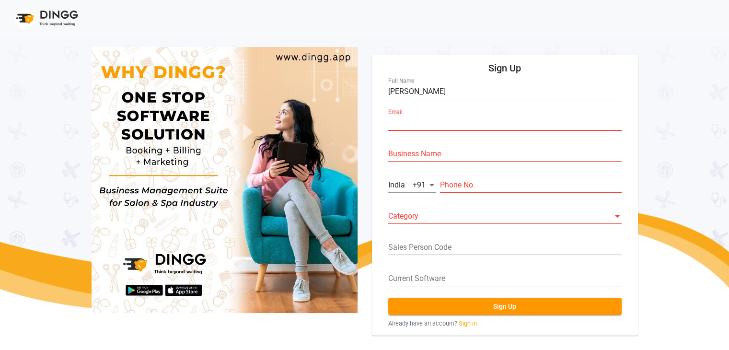
click at [413, 123] on input "Email" at bounding box center [504, 122] width 233 height 9
type input "azonesector20@gmail.com"
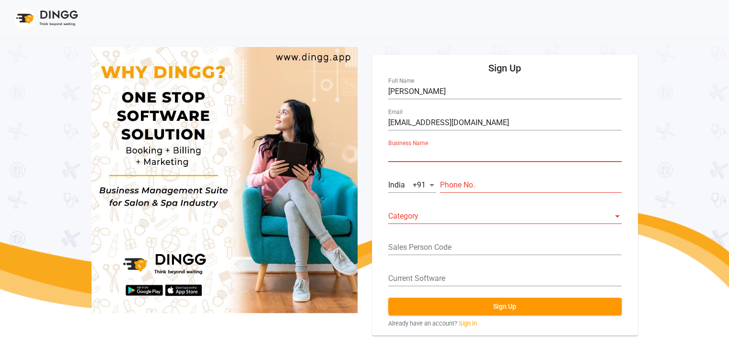
click at [430, 155] on input "Business Name" at bounding box center [504, 153] width 233 height 9
type input "Azone Nx Family Salon"
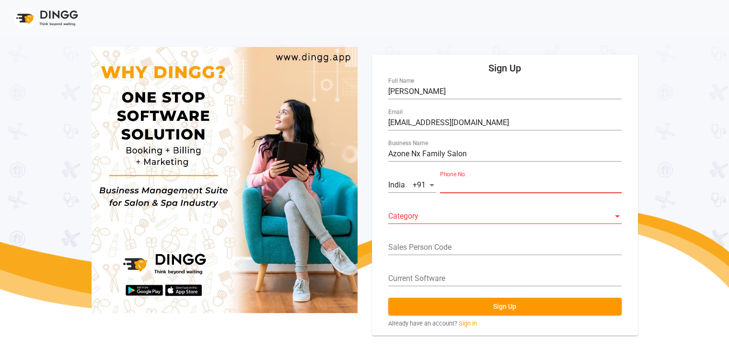
click at [459, 186] on input "Phone No." at bounding box center [531, 185] width 182 height 9
type input "8850505133"
click at [474, 217] on span at bounding box center [500, 216] width 225 height 9
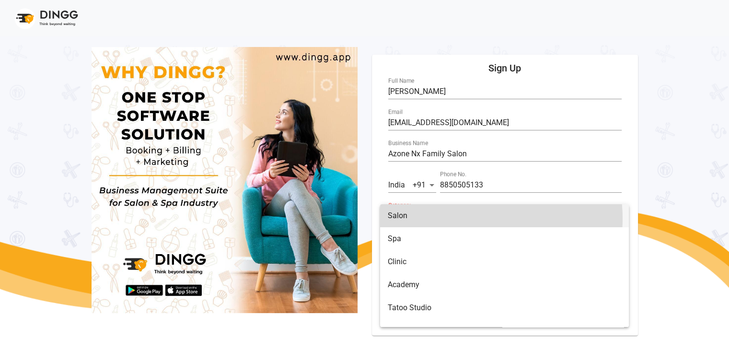
click at [469, 218] on span "Salon" at bounding box center [504, 215] width 233 height 23
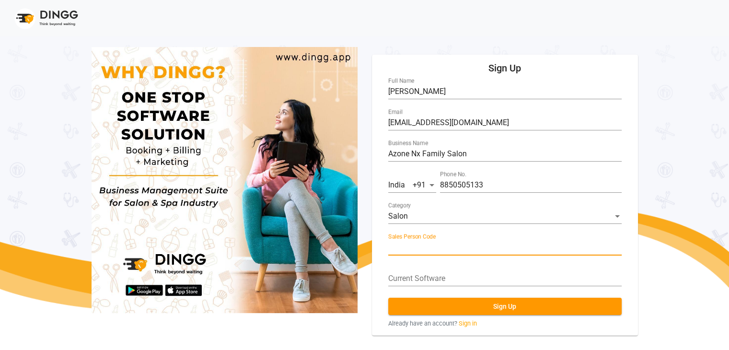
click at [427, 243] on input "Sales Person Code" at bounding box center [504, 247] width 233 height 9
type input "AY044"
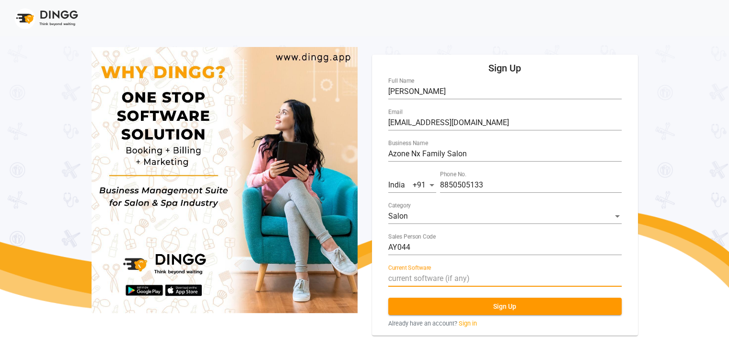
click at [447, 279] on input "Current Software" at bounding box center [504, 278] width 233 height 9
type input "Na"
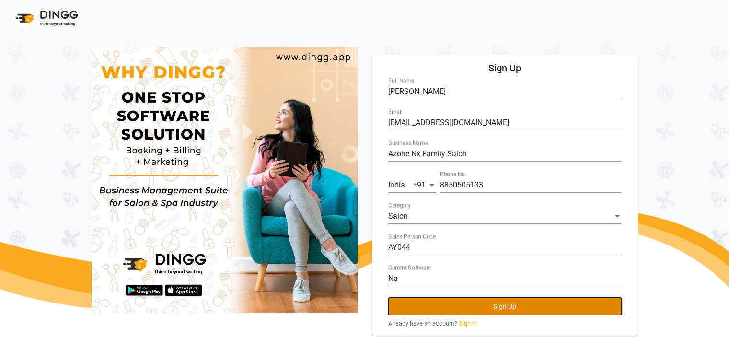
click at [476, 305] on button "Sign Up" at bounding box center [504, 306] width 233 height 17
